Goal: Find specific page/section: Find specific page/section

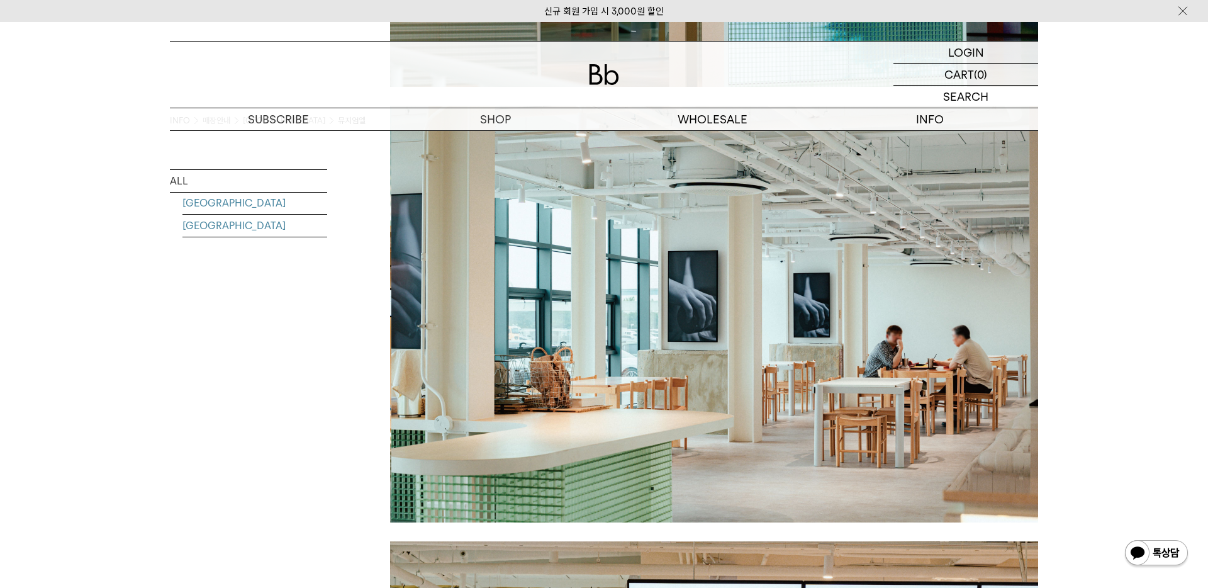
scroll to position [1250, 0]
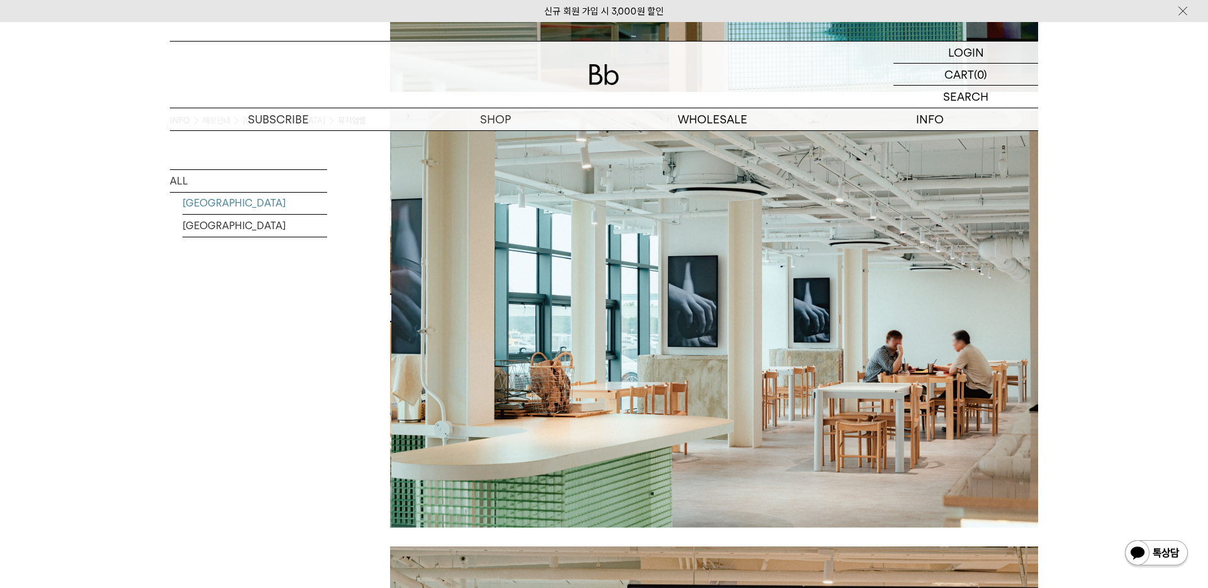
click at [237, 206] on link "[GEOGRAPHIC_DATA]" at bounding box center [254, 203] width 145 height 22
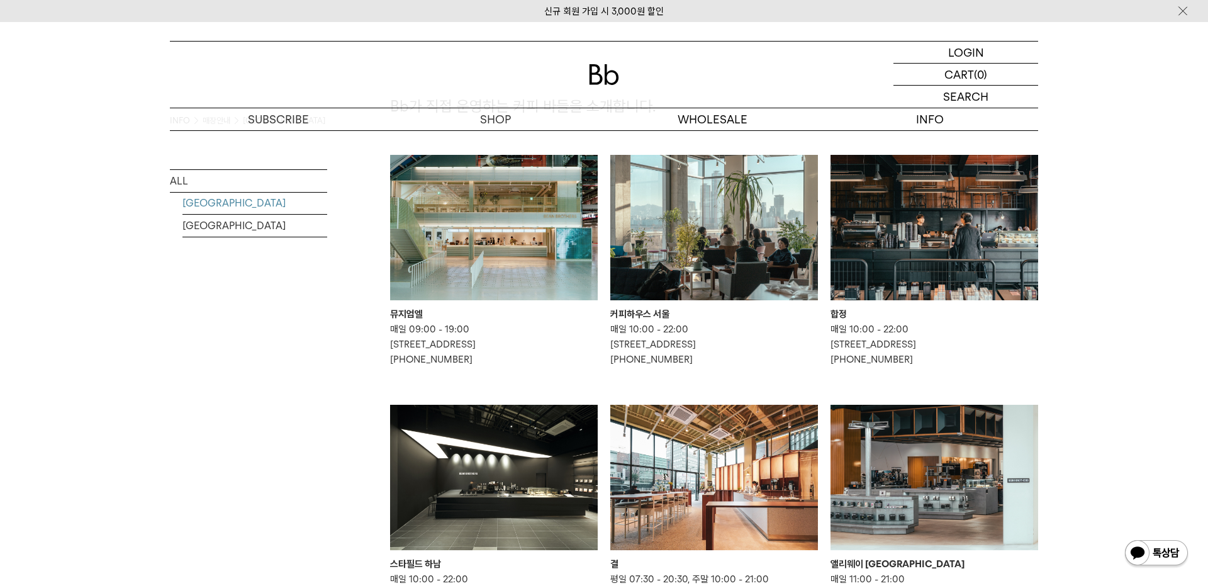
scroll to position [42, 0]
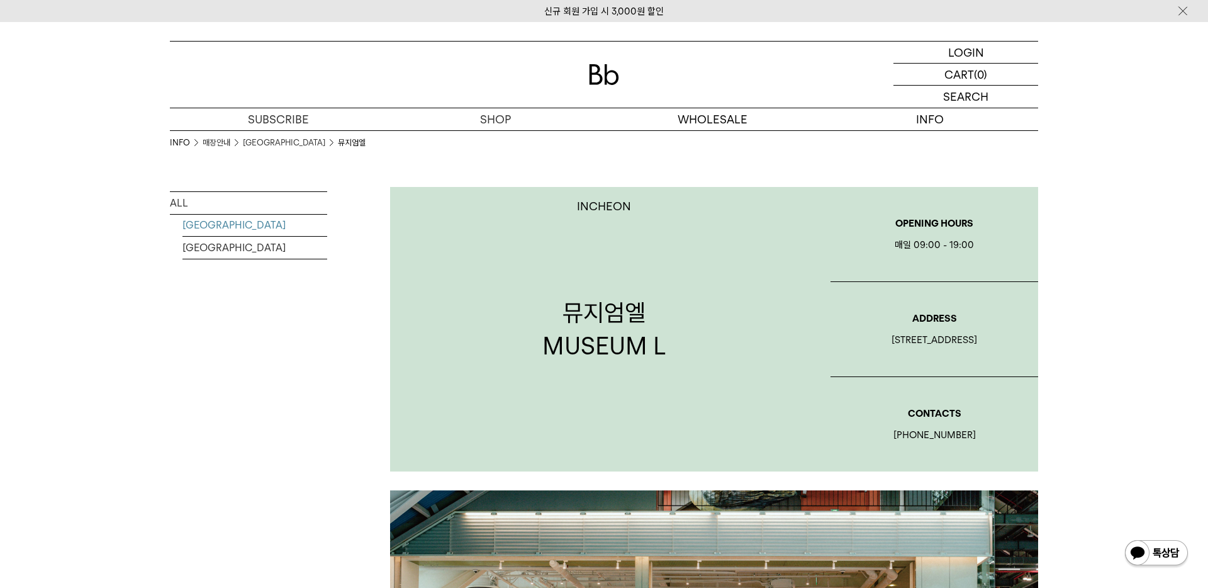
click at [242, 225] on link "[GEOGRAPHIC_DATA]" at bounding box center [254, 225] width 145 height 22
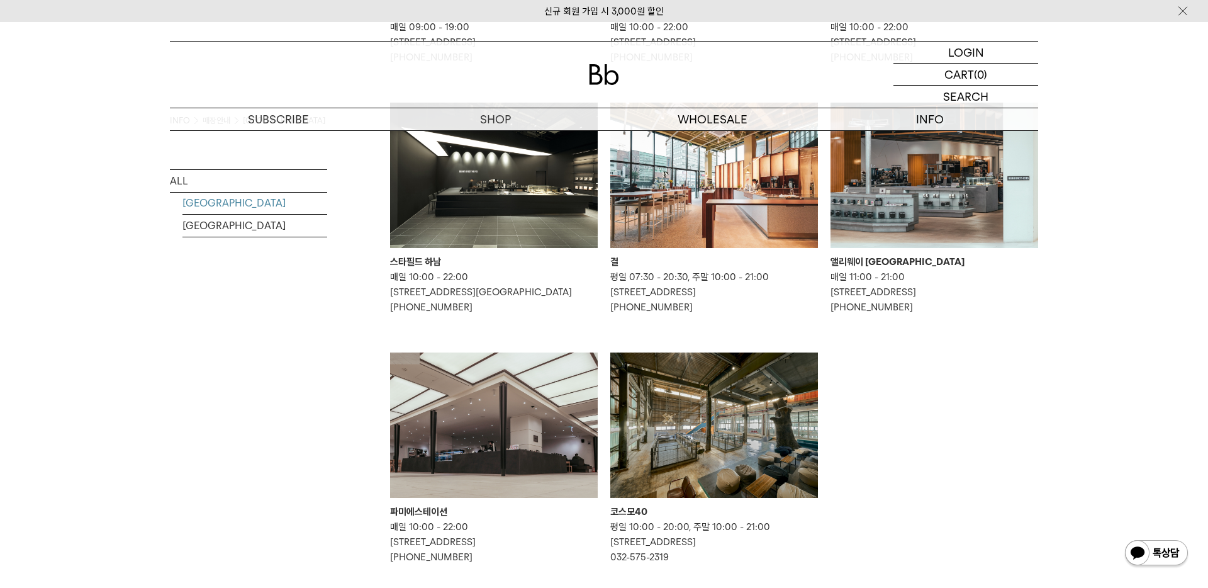
scroll to position [479, 0]
